Goal: Task Accomplishment & Management: Manage account settings

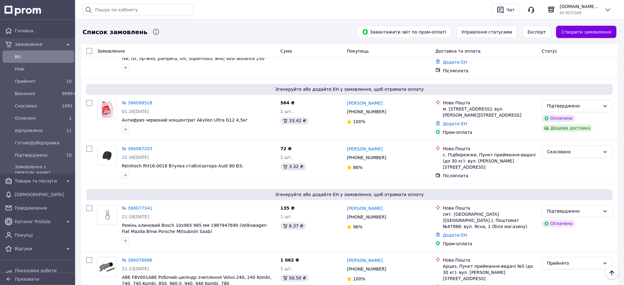
scroll to position [1273, 0]
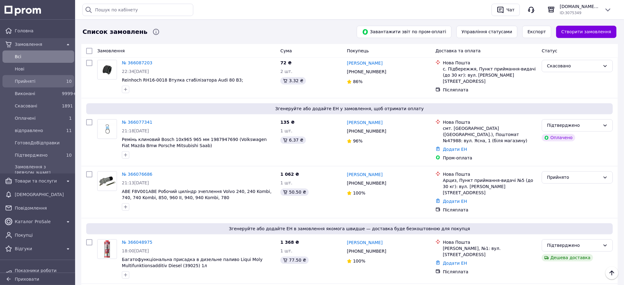
click at [39, 82] on span "Прийняті" at bounding box center [37, 81] width 45 height 6
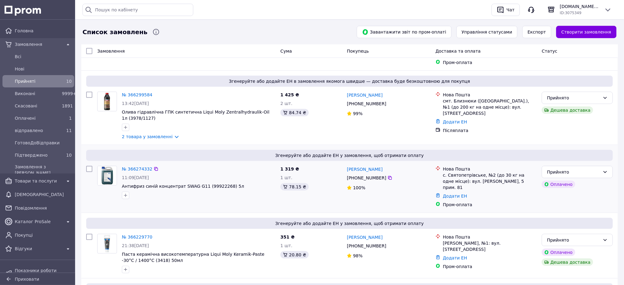
scroll to position [123, 0]
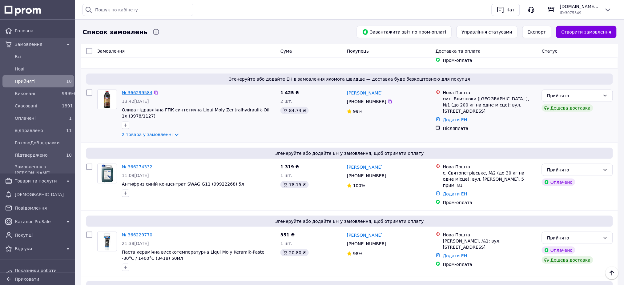
click at [133, 90] on link "№ 366299584" at bounding box center [137, 92] width 30 height 5
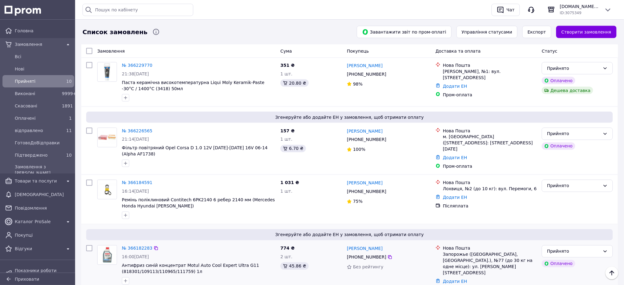
scroll to position [328, 0]
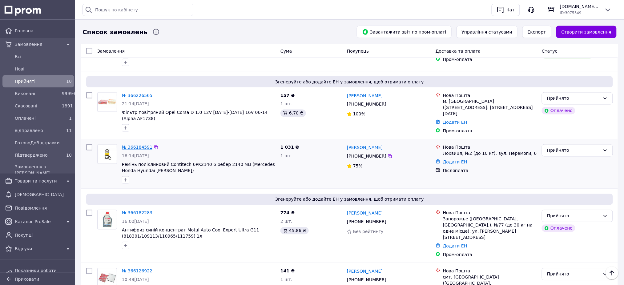
click at [144, 145] on link "№ 366184591" at bounding box center [137, 147] width 30 height 5
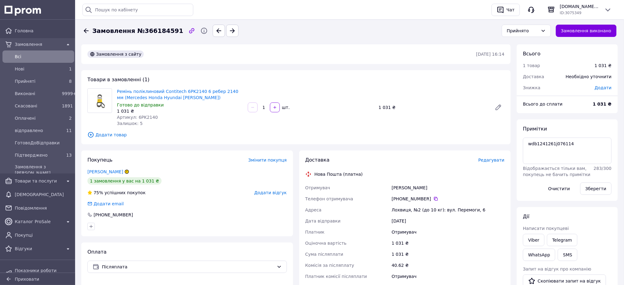
click at [147, 118] on span "Артикул: 6PK2140" at bounding box center [137, 117] width 41 height 5
copy span "6PK2140"
click at [525, 32] on div "Прийнято" at bounding box center [522, 30] width 31 height 7
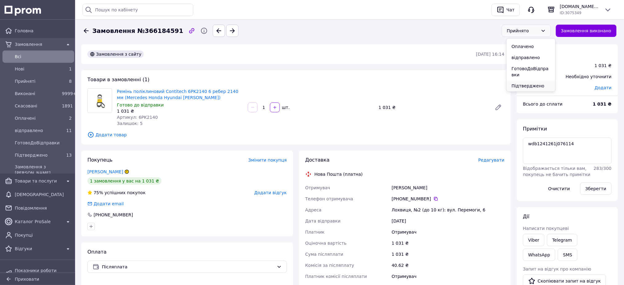
click at [524, 82] on li "Підтверджено" at bounding box center [531, 85] width 49 height 11
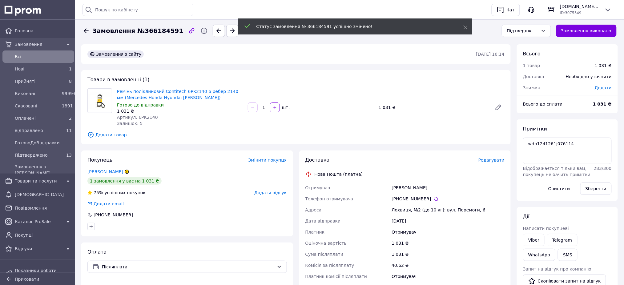
click at [142, 28] on span "Замовлення №366184591" at bounding box center [137, 30] width 91 height 9
copy span "366184591"
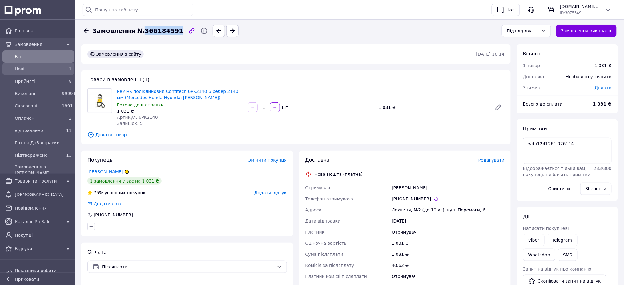
click at [18, 65] on div "Нові" at bounding box center [37, 69] width 47 height 9
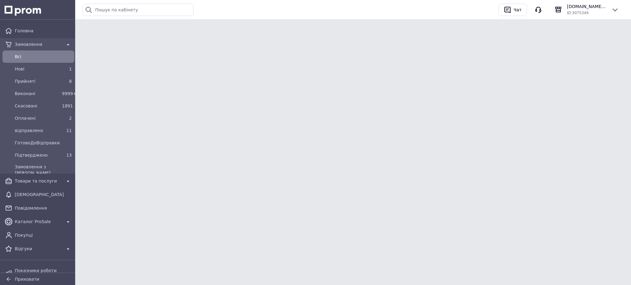
click at [21, 56] on span "Всi" at bounding box center [43, 57] width 57 height 6
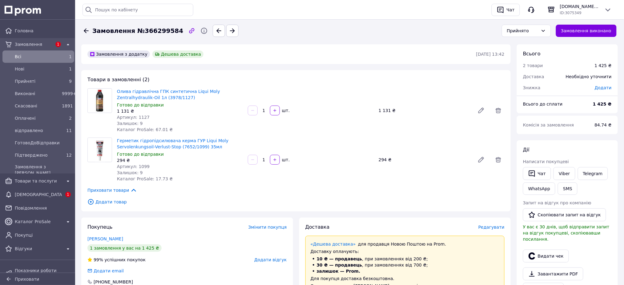
click at [142, 116] on span "Артикул: 1127" at bounding box center [133, 117] width 33 height 5
copy span "1127"
click at [140, 167] on span "Артикул: 1099" at bounding box center [133, 166] width 33 height 5
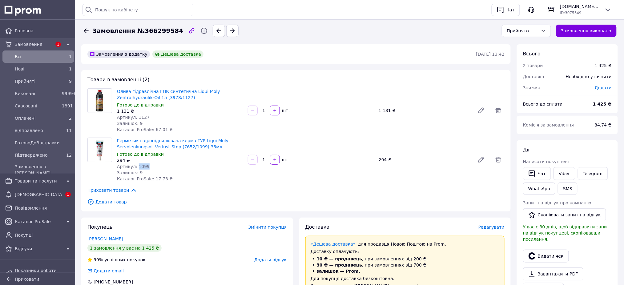
copy span "1099"
click at [537, 29] on div "Прийнято" at bounding box center [522, 30] width 31 height 7
click at [530, 83] on li "Підтверджено" at bounding box center [531, 85] width 49 height 11
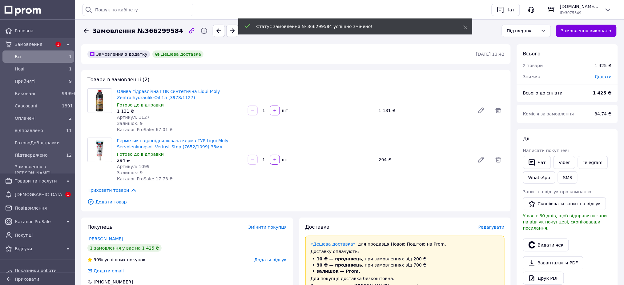
click at [157, 33] on span "Замовлення №366299584" at bounding box center [137, 30] width 91 height 9
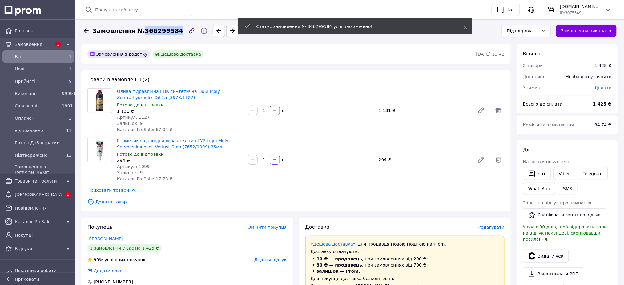
copy span "366299584"
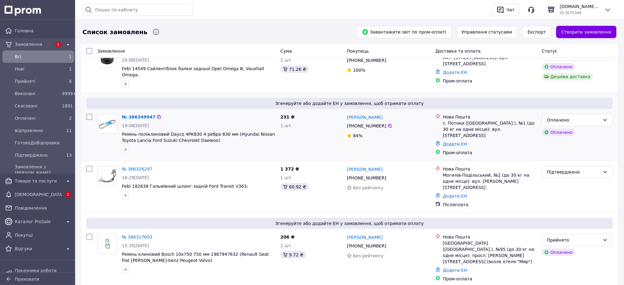
scroll to position [123, 0]
click at [157, 114] on icon at bounding box center [159, 116] width 4 height 4
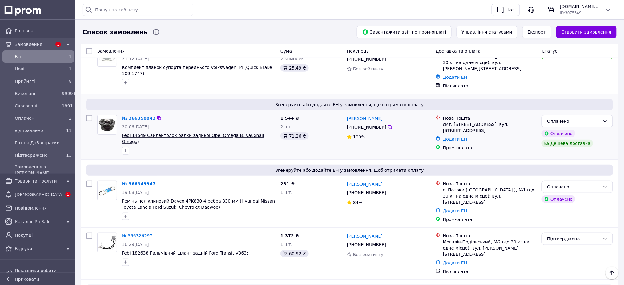
scroll to position [41, 0]
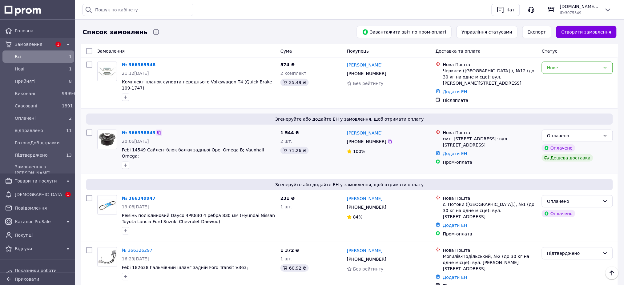
click at [157, 131] on icon at bounding box center [159, 133] width 4 height 4
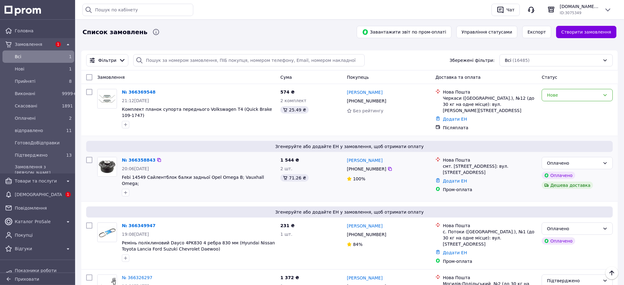
scroll to position [0, 0]
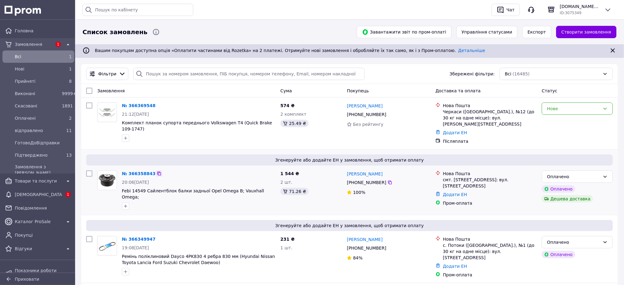
click at [157, 172] on icon at bounding box center [159, 174] width 4 height 4
click at [157, 106] on icon at bounding box center [159, 105] width 5 height 5
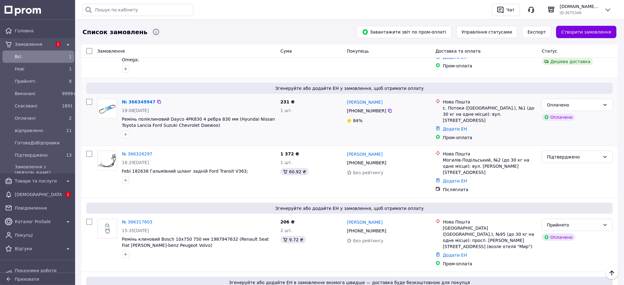
scroll to position [123, 0]
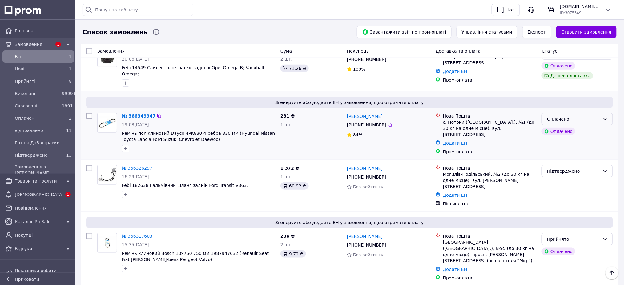
click at [594, 113] on div "Оплачено" at bounding box center [577, 119] width 71 height 12
click at [583, 116] on li "Прийнято" at bounding box center [578, 120] width 71 height 11
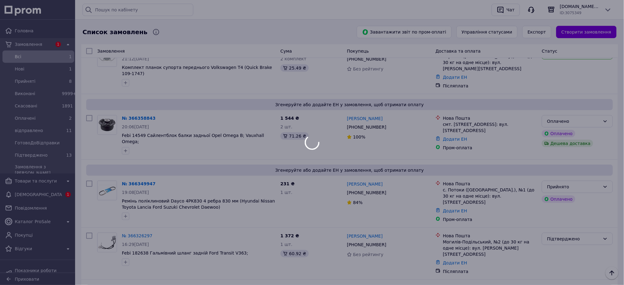
scroll to position [41, 0]
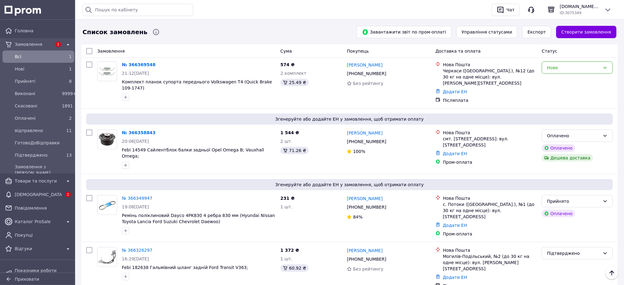
click at [582, 132] on div "Оплачено" at bounding box center [573, 135] width 53 height 7
click at [573, 142] on li "Прийнято" at bounding box center [578, 143] width 71 height 11
click at [561, 67] on div "Нове" at bounding box center [573, 67] width 53 height 7
click at [557, 78] on li "Прийнято" at bounding box center [578, 80] width 71 height 11
drag, startPoint x: 53, startPoint y: 86, endPoint x: 62, endPoint y: 90, distance: 9.9
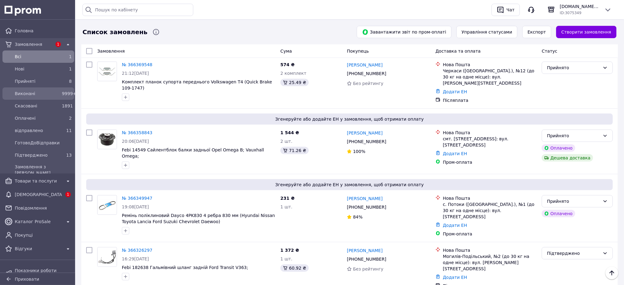
click at [53, 86] on div "Прийняті 8" at bounding box center [38, 81] width 69 height 10
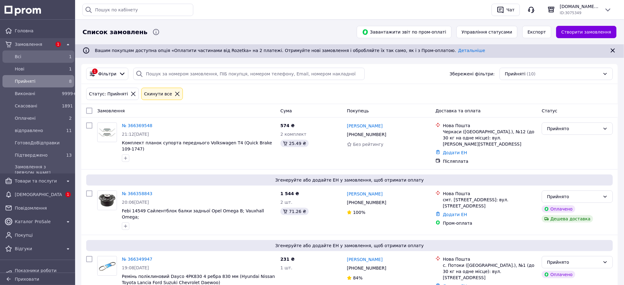
click at [42, 59] on span "Всi" at bounding box center [37, 57] width 45 height 6
click at [37, 79] on span "Прийняті" at bounding box center [37, 81] width 45 height 6
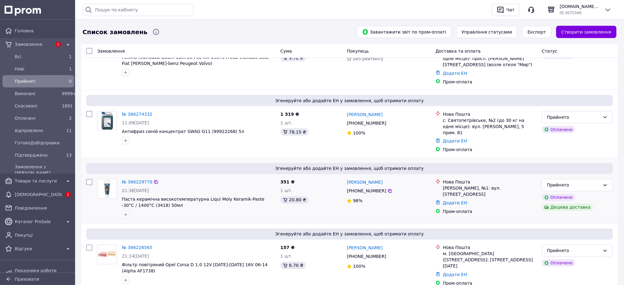
scroll to position [455, 0]
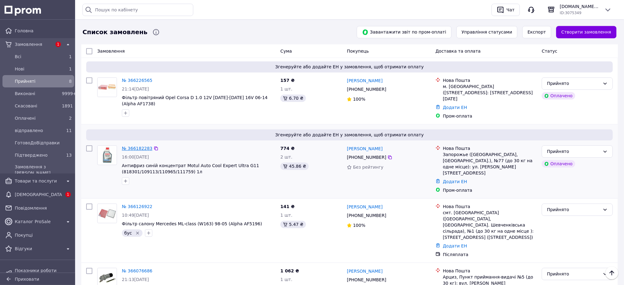
click at [142, 146] on link "№ 366182283" at bounding box center [137, 148] width 30 height 5
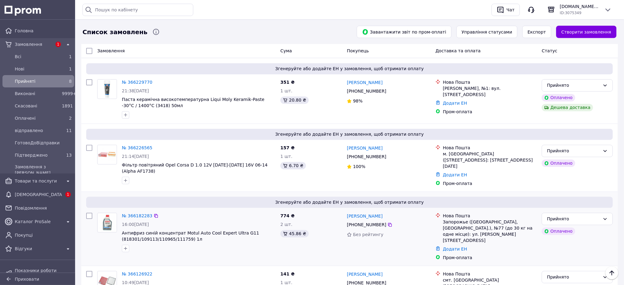
scroll to position [373, 0]
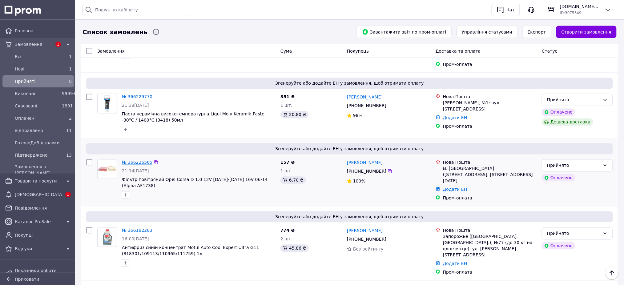
click at [142, 160] on link "№ 366226565" at bounding box center [137, 162] width 30 height 5
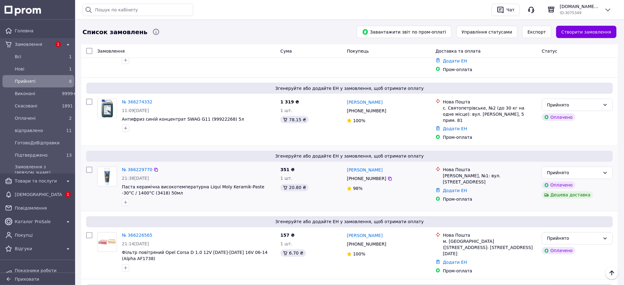
scroll to position [291, 0]
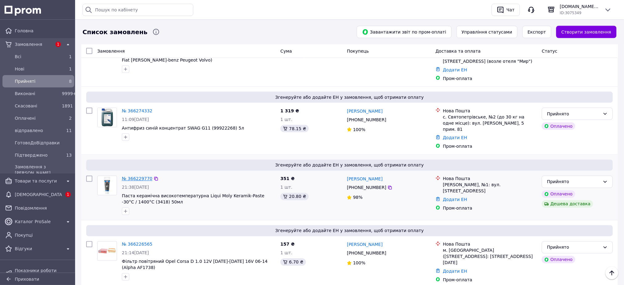
click at [128, 176] on link "№ 366229770" at bounding box center [137, 178] width 30 height 5
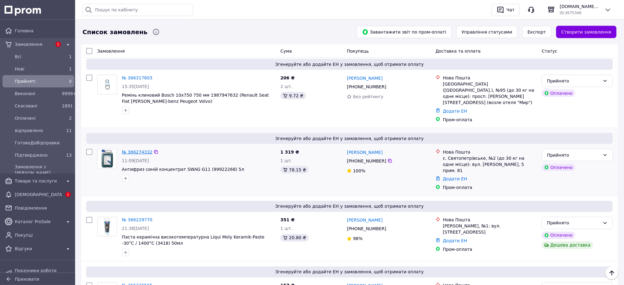
click at [136, 150] on link "№ 366274332" at bounding box center [137, 152] width 30 height 5
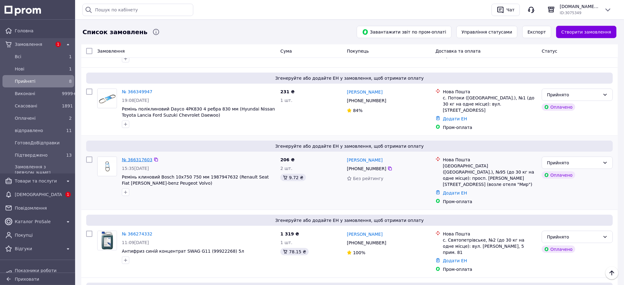
click at [136, 157] on link "№ 366317603" at bounding box center [137, 159] width 30 height 5
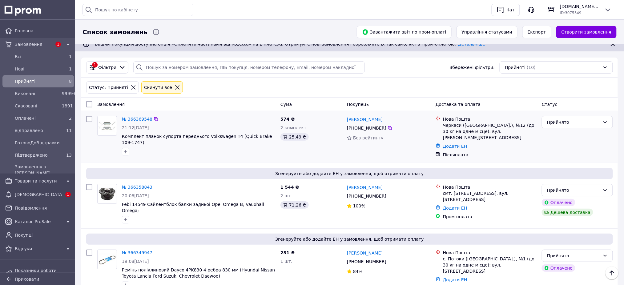
scroll to position [3, 0]
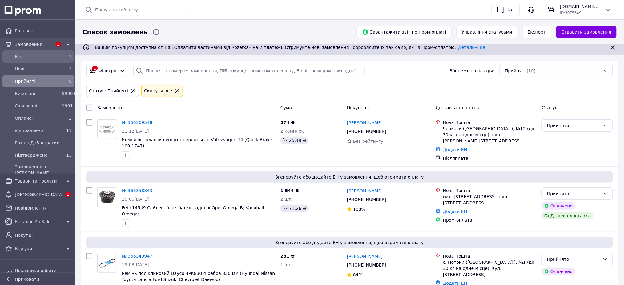
click at [35, 57] on span "Всi" at bounding box center [37, 57] width 45 height 6
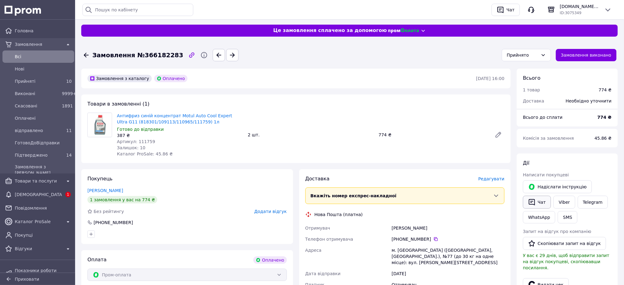
click at [537, 204] on button "Чат" at bounding box center [537, 202] width 28 height 13
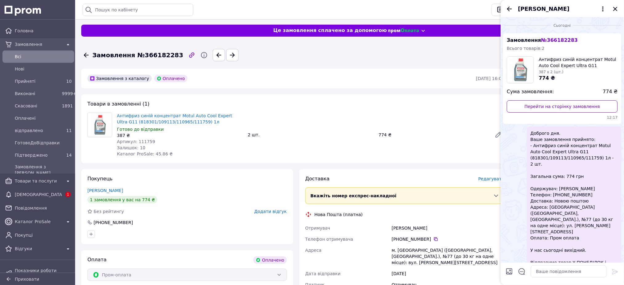
scroll to position [9, 0]
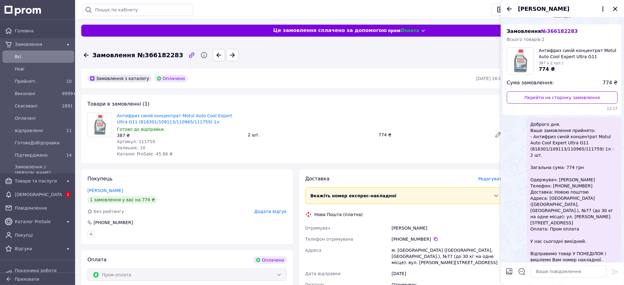
click at [617, 9] on icon "Закрити" at bounding box center [615, 8] width 7 height 7
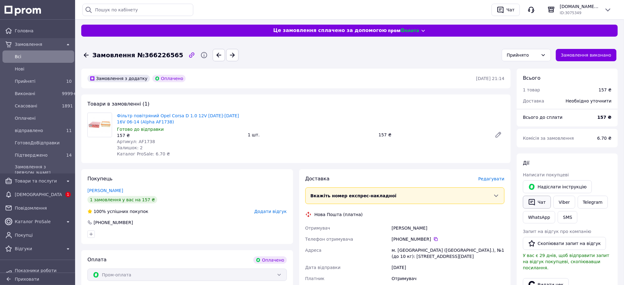
drag, startPoint x: 560, startPoint y: 204, endPoint x: 544, endPoint y: 199, distance: 16.9
click at [560, 204] on link "Viber" at bounding box center [565, 202] width 22 height 13
click at [511, 52] on div "Прийнято" at bounding box center [526, 55] width 49 height 12
click at [521, 107] on li "Підтверджено" at bounding box center [531, 110] width 49 height 11
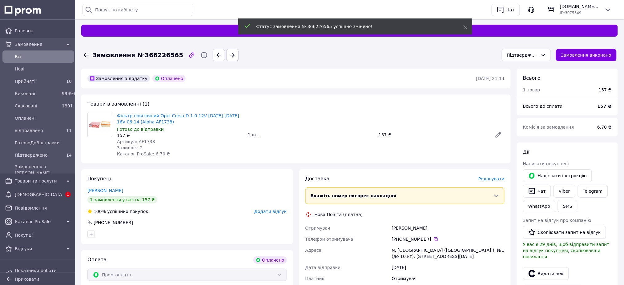
click at [150, 56] on span "Замовлення №366226565" at bounding box center [137, 55] width 91 height 9
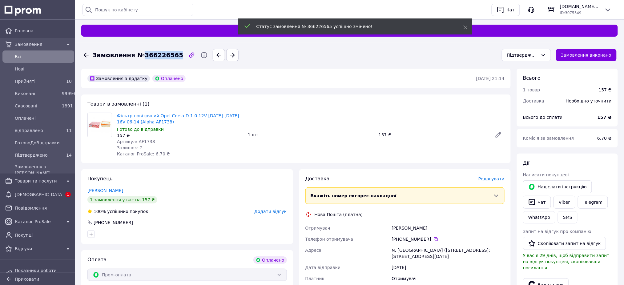
copy span "366226565"
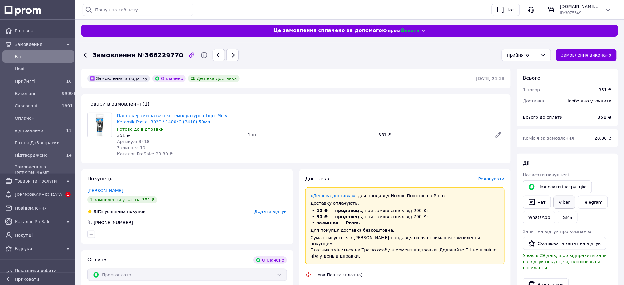
drag, startPoint x: 563, startPoint y: 202, endPoint x: 565, endPoint y: 196, distance: 6.7
click at [563, 202] on link "Viber" at bounding box center [565, 202] width 22 height 13
click at [528, 54] on div "Прийнято" at bounding box center [522, 55] width 31 height 7
click at [526, 106] on li "Підтверджено" at bounding box center [531, 110] width 49 height 11
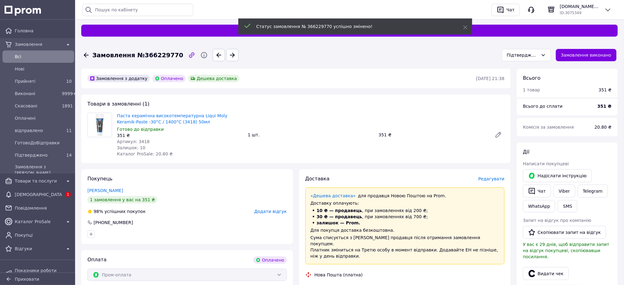
click at [154, 54] on span "Замовлення №366229770" at bounding box center [137, 55] width 91 height 9
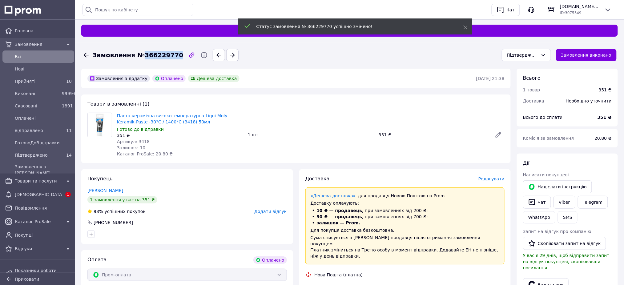
copy span "366229770"
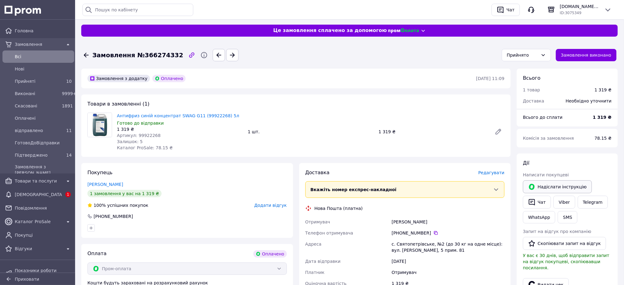
drag, startPoint x: 564, startPoint y: 205, endPoint x: 569, endPoint y: 193, distance: 13.0
click at [564, 205] on link "Viber" at bounding box center [565, 202] width 22 height 13
click at [525, 54] on div "Прийнято" at bounding box center [522, 55] width 31 height 7
click at [524, 107] on li "Підтверджено" at bounding box center [531, 110] width 49 height 11
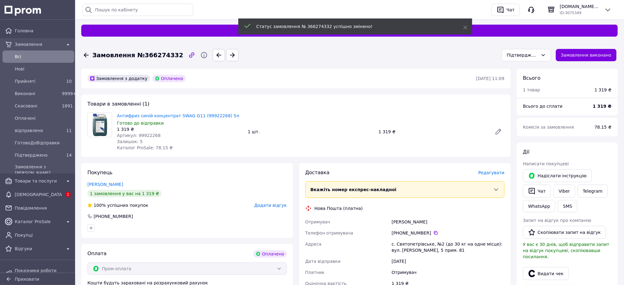
click at [158, 54] on span "Замовлення №366274332" at bounding box center [137, 55] width 91 height 9
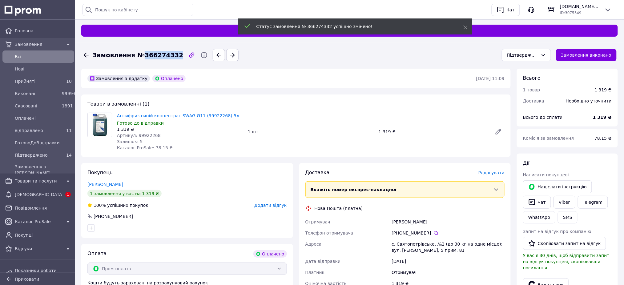
click at [158, 54] on span "Замовлення №366274332" at bounding box center [137, 55] width 91 height 9
copy span "366274332"
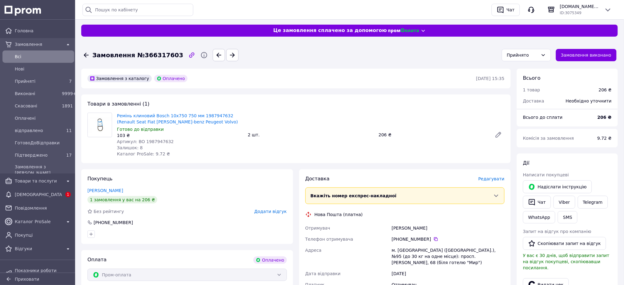
drag, startPoint x: 566, startPoint y: 203, endPoint x: 550, endPoint y: 197, distance: 16.5
click at [566, 203] on link "Viber" at bounding box center [565, 202] width 22 height 13
click at [523, 52] on div "Прийнято" at bounding box center [522, 55] width 31 height 7
click at [524, 107] on li "Підтверджено" at bounding box center [531, 110] width 49 height 11
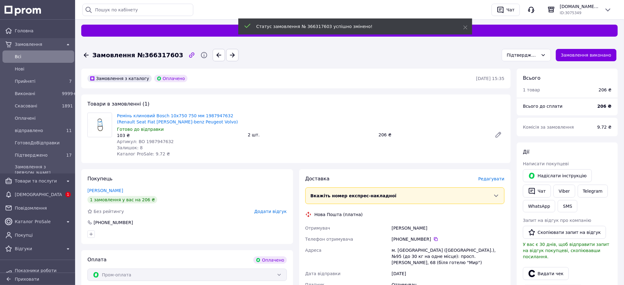
click at [142, 55] on span "Замовлення №366317603" at bounding box center [137, 55] width 91 height 9
drag, startPoint x: 142, startPoint y: 55, endPoint x: 140, endPoint y: 51, distance: 3.7
click at [142, 54] on span "Замовлення №366317603" at bounding box center [137, 55] width 91 height 9
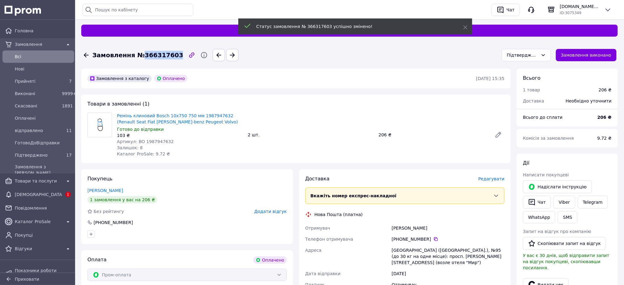
copy span "366317603"
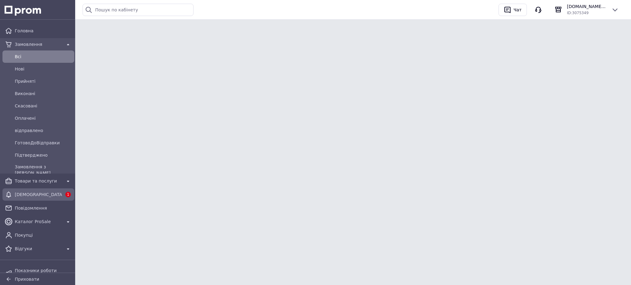
click at [30, 195] on span "[DEMOGRAPHIC_DATA]" at bounding box center [38, 195] width 47 height 6
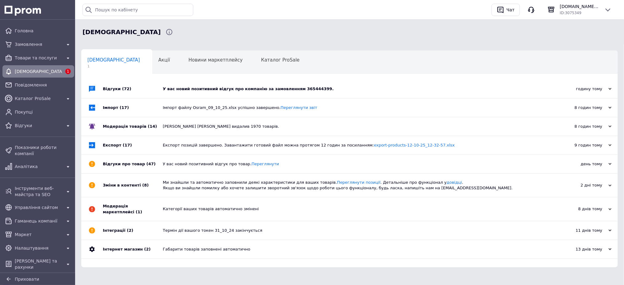
click at [240, 89] on div "У вас новий позитивний відгук про компанію за замовленням 365444399." at bounding box center [356, 89] width 387 height 6
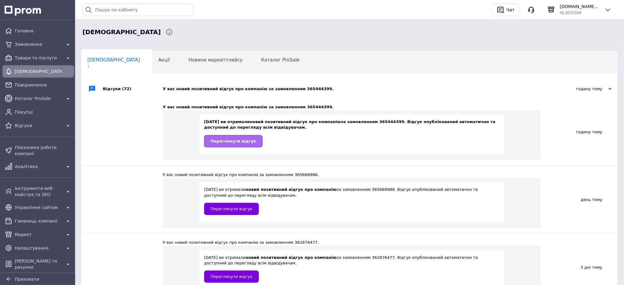
click at [233, 141] on span "Переглянути відгук" at bounding box center [234, 141] width 46 height 5
click at [44, 59] on span "Товари та послуги" at bounding box center [38, 58] width 47 height 6
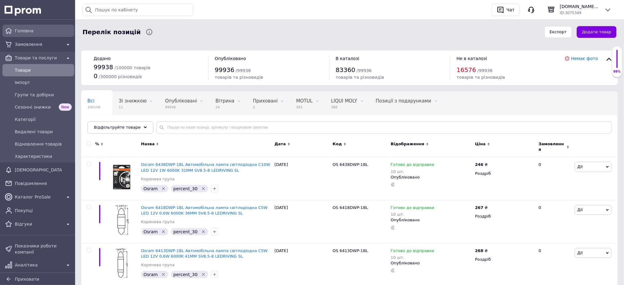
click at [41, 32] on span "Головна" at bounding box center [43, 31] width 57 height 6
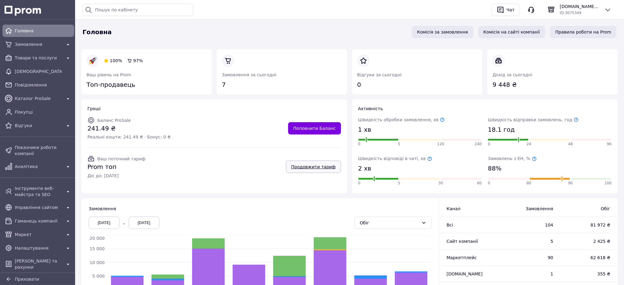
scroll to position [52, 0]
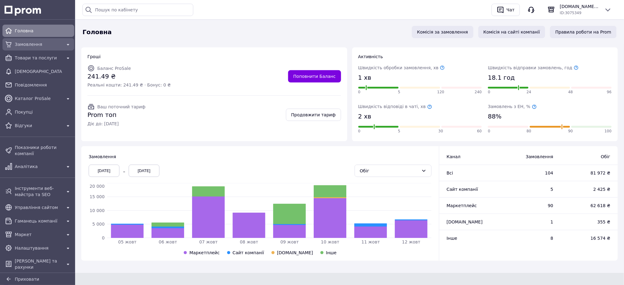
click at [38, 45] on span "Замовлення" at bounding box center [38, 44] width 47 height 6
